Goal: Task Accomplishment & Management: Use online tool/utility

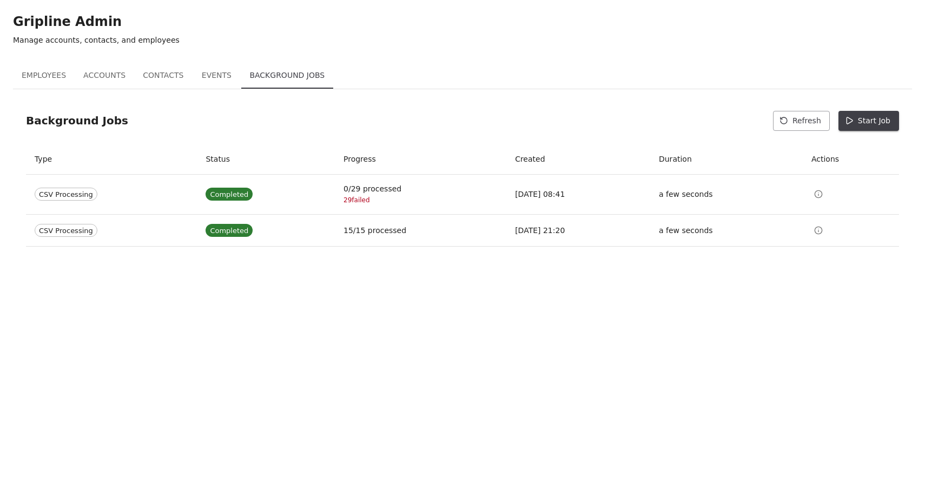
click at [875, 121] on button "Start Job" at bounding box center [868, 121] width 61 height 20
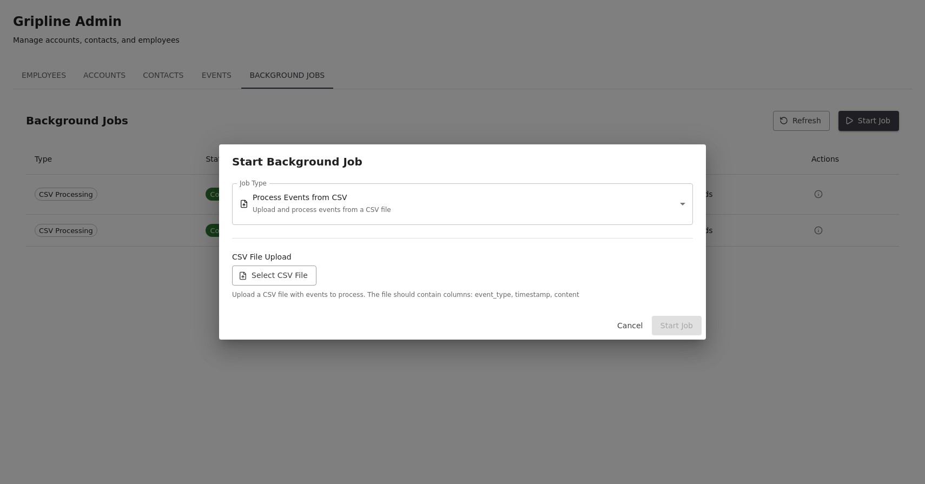
click at [276, 275] on label "Select CSV File" at bounding box center [274, 276] width 84 height 20
click at [0, 0] on input "Select CSV File" at bounding box center [0, 0] width 0 height 0
click at [676, 324] on button "Start Job" at bounding box center [677, 326] width 50 height 20
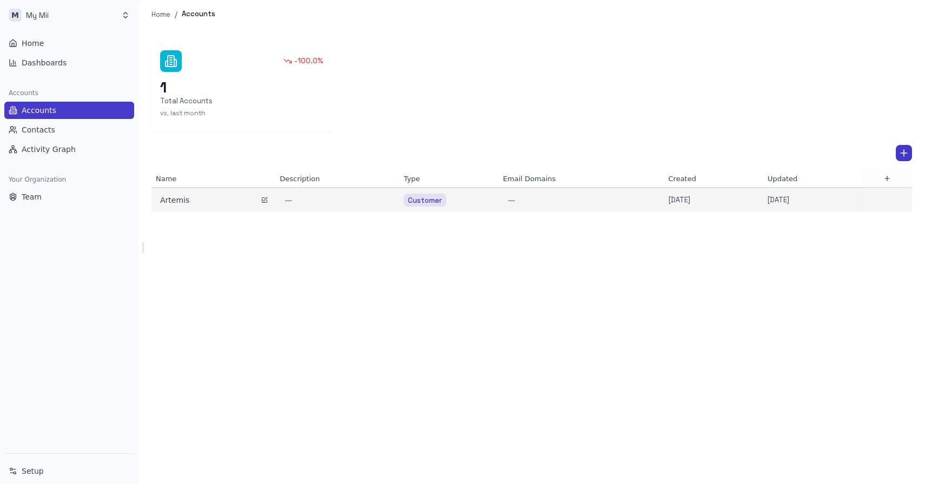
click at [176, 207] on div "Artemis" at bounding box center [213, 200] width 115 height 15
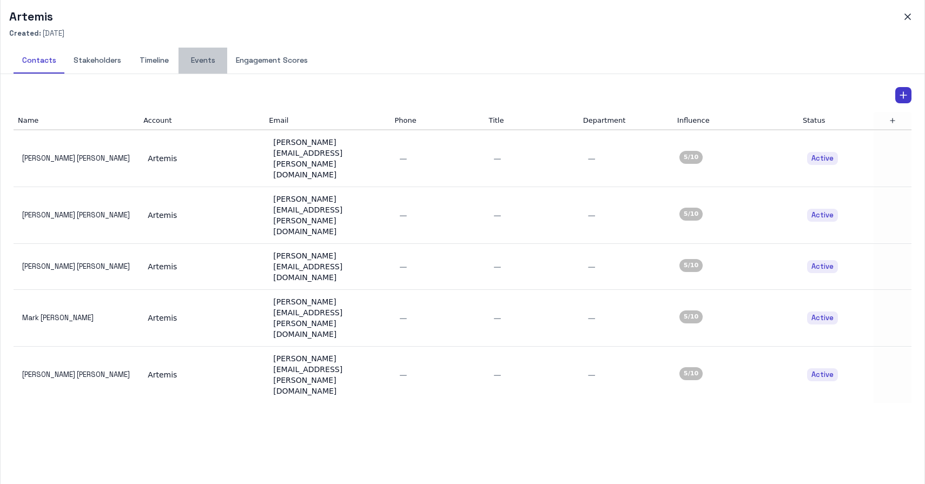
click at [217, 62] on button "Events" at bounding box center [202, 61] width 49 height 26
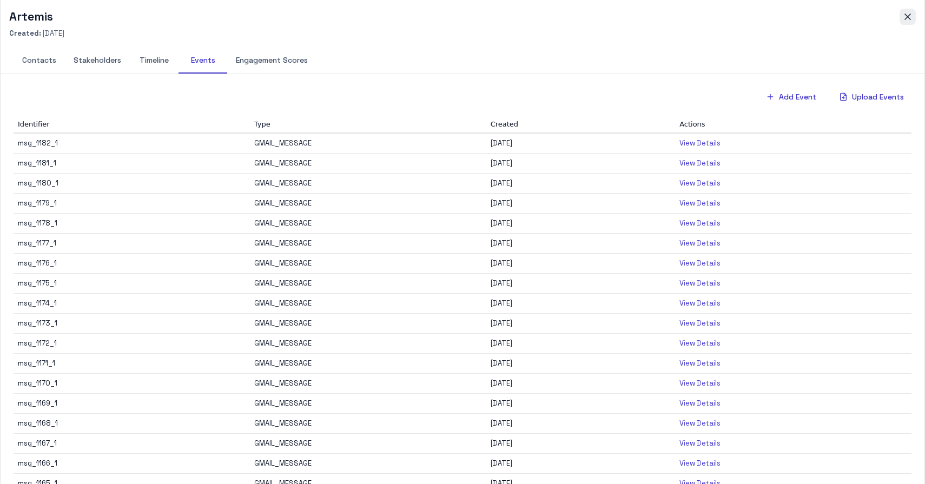
click at [911, 19] on icon "button" at bounding box center [907, 16] width 11 height 11
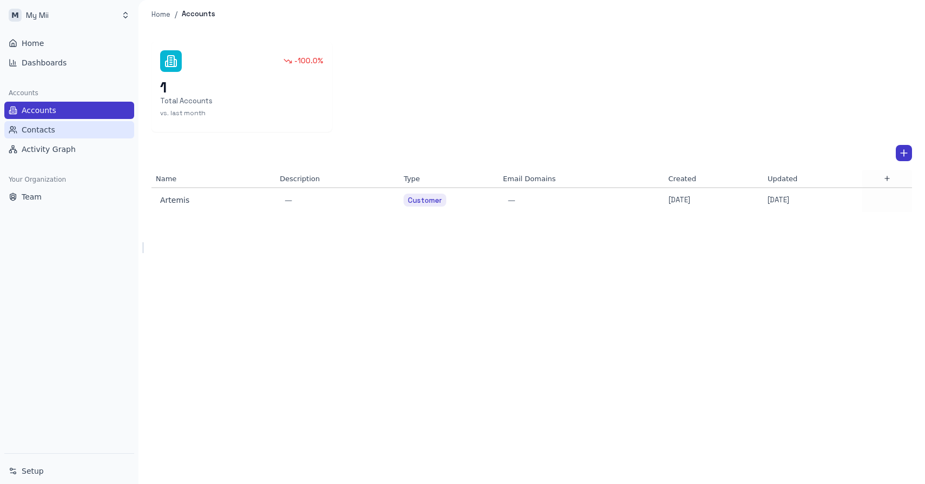
click at [44, 128] on span "Contacts" at bounding box center [39, 129] width 34 height 11
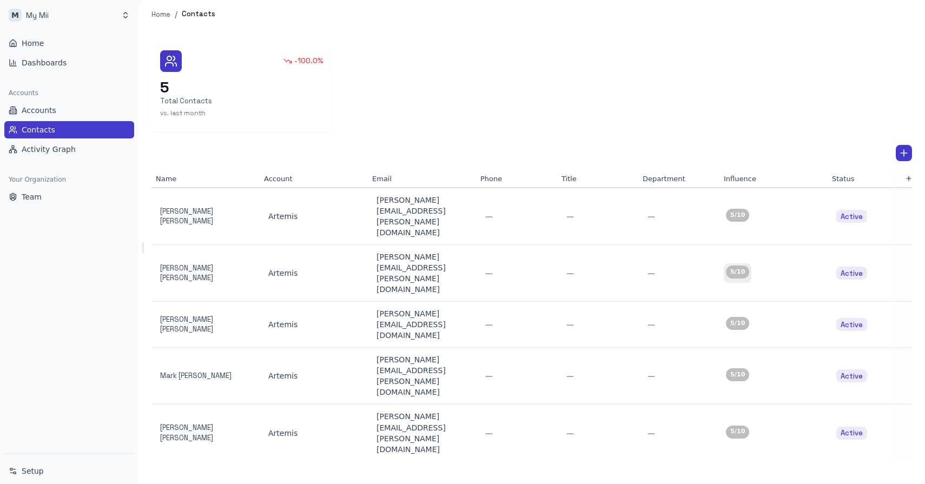
click at [741, 266] on div "5 /10" at bounding box center [737, 272] width 23 height 13
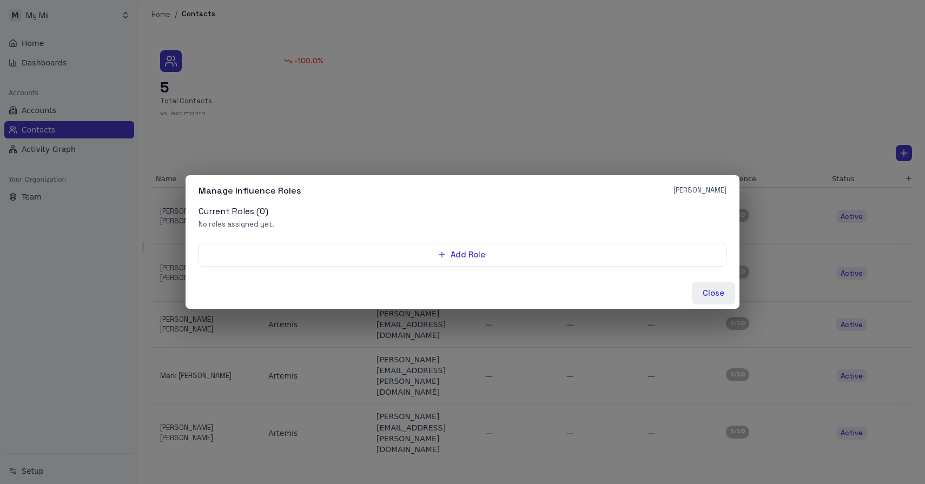
click at [727, 296] on button "Close" at bounding box center [713, 293] width 43 height 23
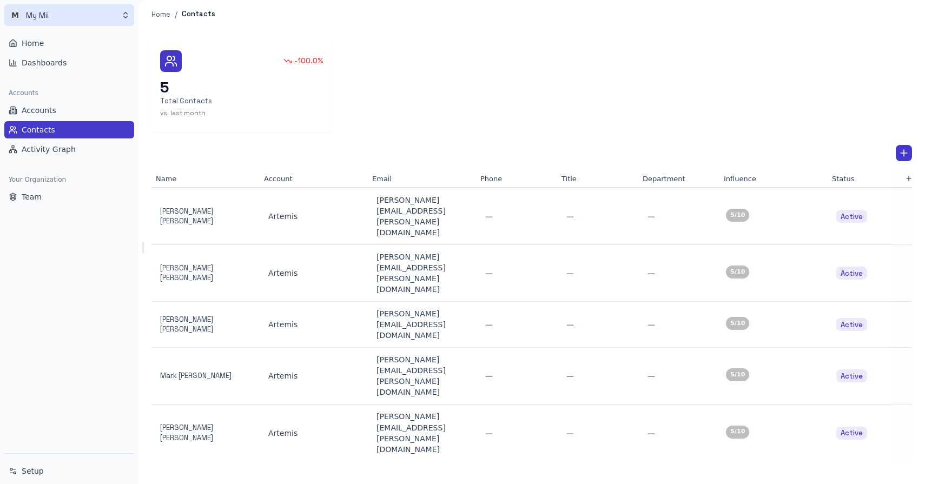
click at [50, 15] on html "M My Mii Home Dashboards Accounts Accounts Contacts Activity Graph Your Organiz…" at bounding box center [462, 242] width 925 height 484
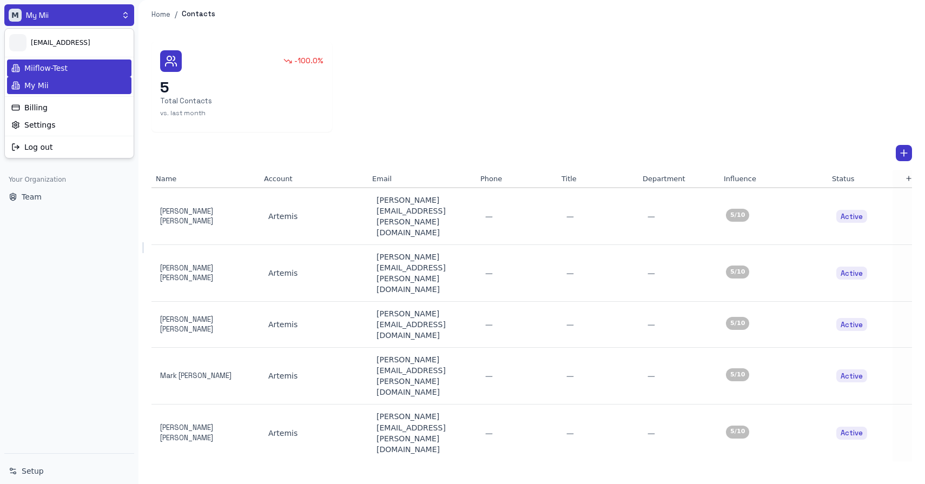
click at [49, 71] on div "Miiflow-Test" at bounding box center [69, 67] width 124 height 17
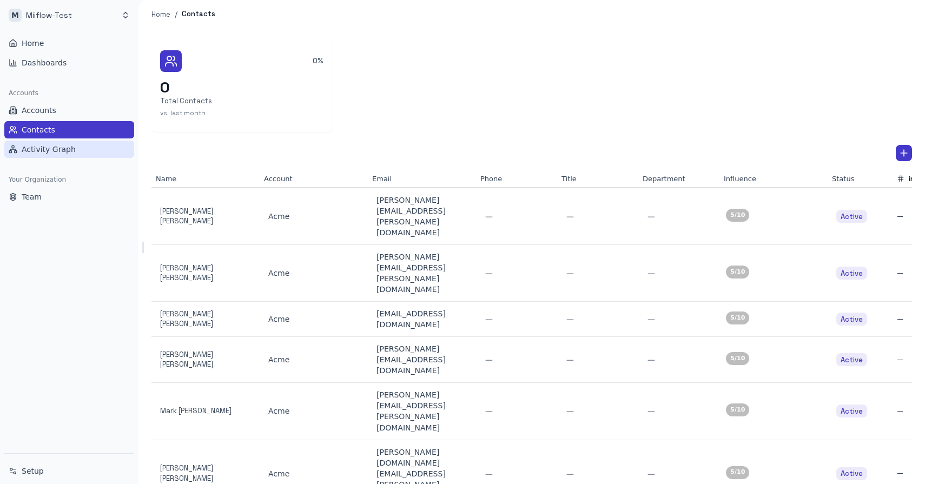
click at [59, 148] on span "Activity Graph" at bounding box center [49, 149] width 54 height 11
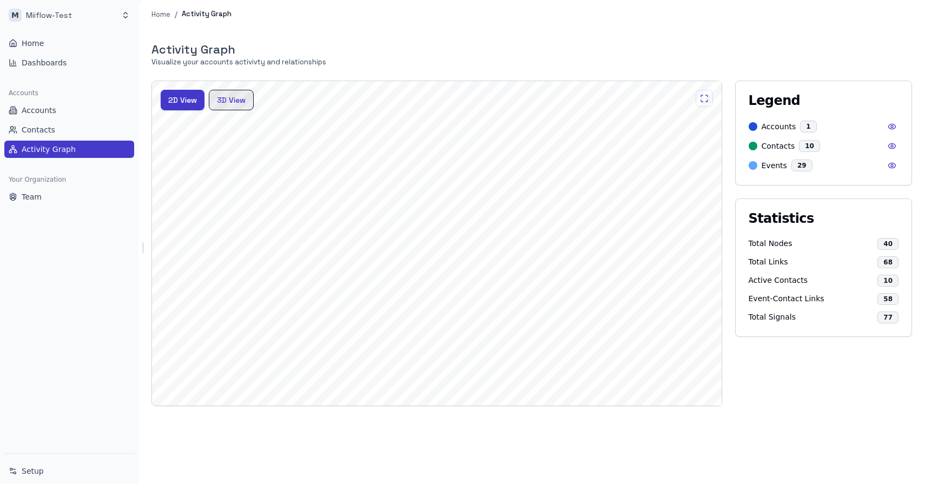
drag, startPoint x: 222, startPoint y: 101, endPoint x: 230, endPoint y: 101, distance: 8.7
click at [222, 100] on button "3D View" at bounding box center [231, 100] width 45 height 21
click at [59, 114] on link "Accounts" at bounding box center [69, 110] width 130 height 17
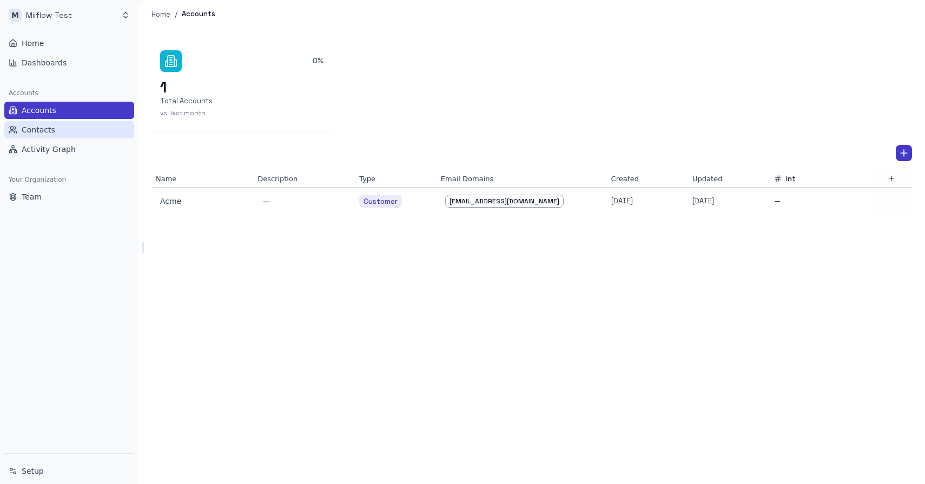
click at [49, 126] on span "Contacts" at bounding box center [39, 129] width 34 height 11
